Goal: Navigation & Orientation: Find specific page/section

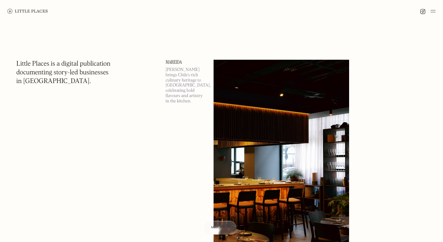
click at [431, 12] on img at bounding box center [432, 10] width 5 height 7
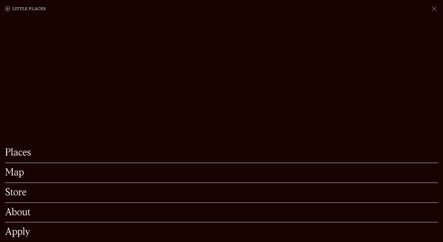
click at [20, 168] on link "Map" at bounding box center [221, 173] width 433 height 10
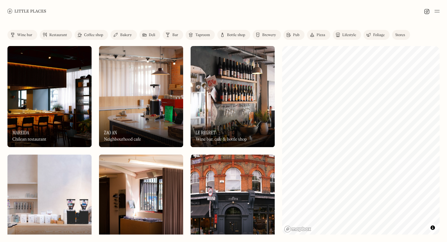
click at [52, 32] on link "Restaurant" at bounding box center [56, 35] width 32 height 10
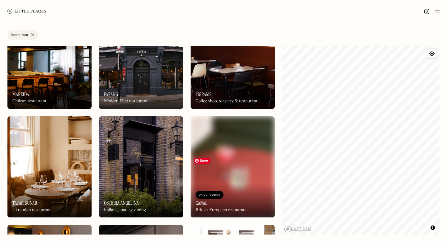
scroll to position [39, 0]
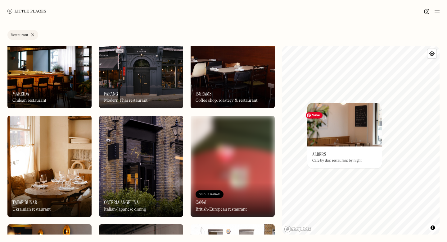
click at [350, 121] on div "© Mapbox © OpenStreetMap Improve this map On Our Radar [PERSON_NAME] Cafe by da…" at bounding box center [361, 140] width 158 height 188
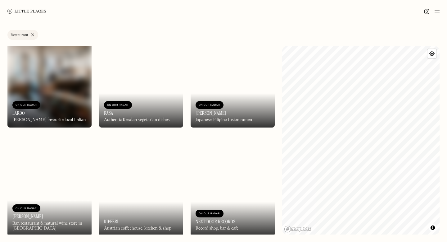
scroll to position [3926, 0]
